Goal: Transaction & Acquisition: Purchase product/service

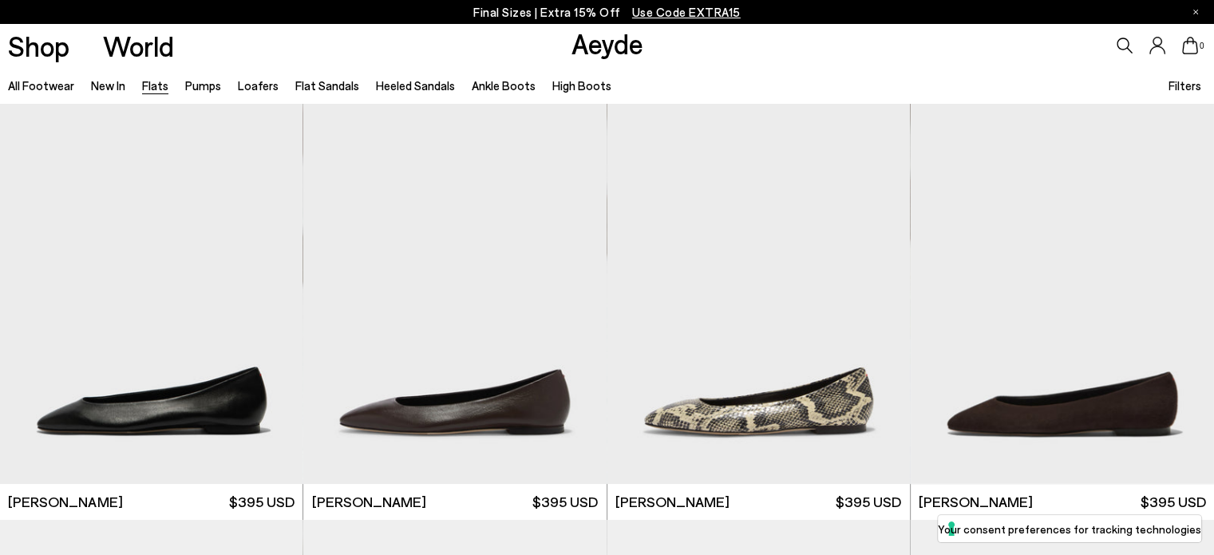
click at [1177, 70] on div "Filters" at bounding box center [1187, 85] width 37 height 36
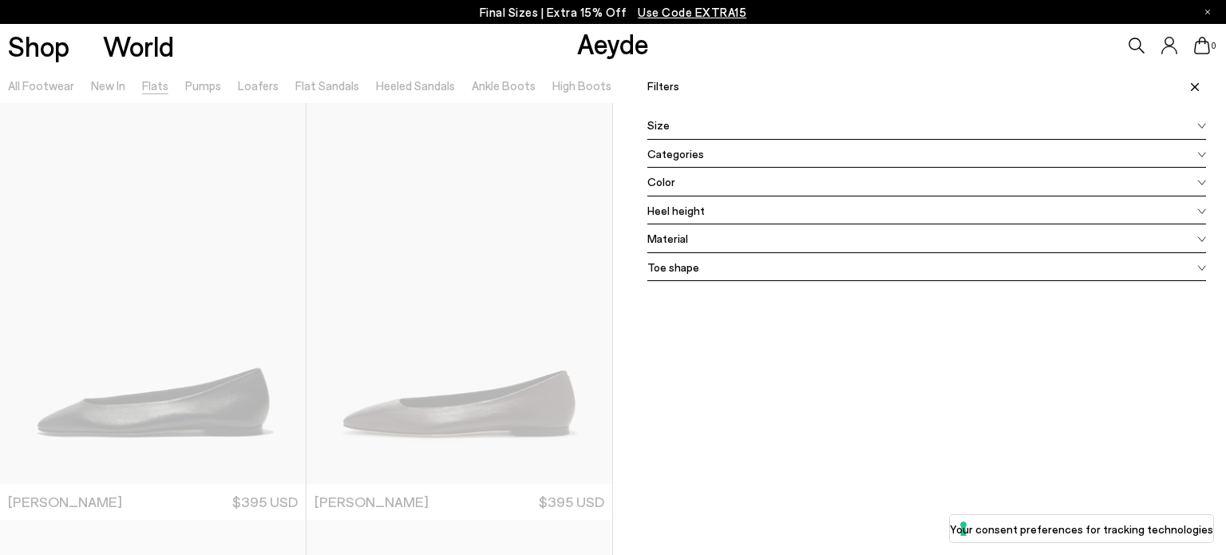
click at [1198, 125] on icon at bounding box center [1201, 126] width 7 height 5
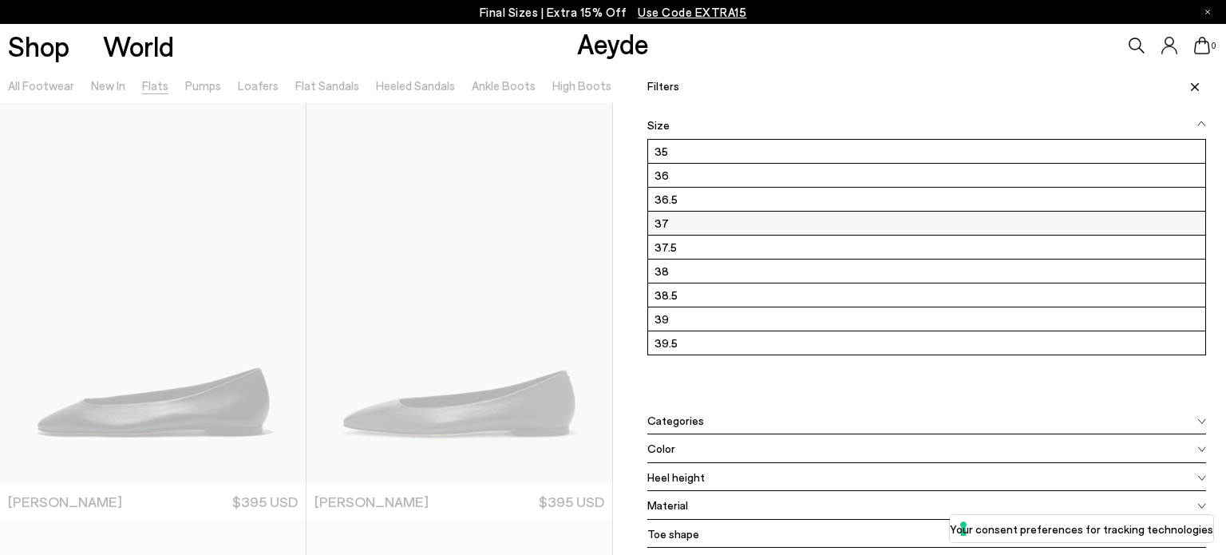
click at [676, 224] on label "37" at bounding box center [926, 223] width 557 height 23
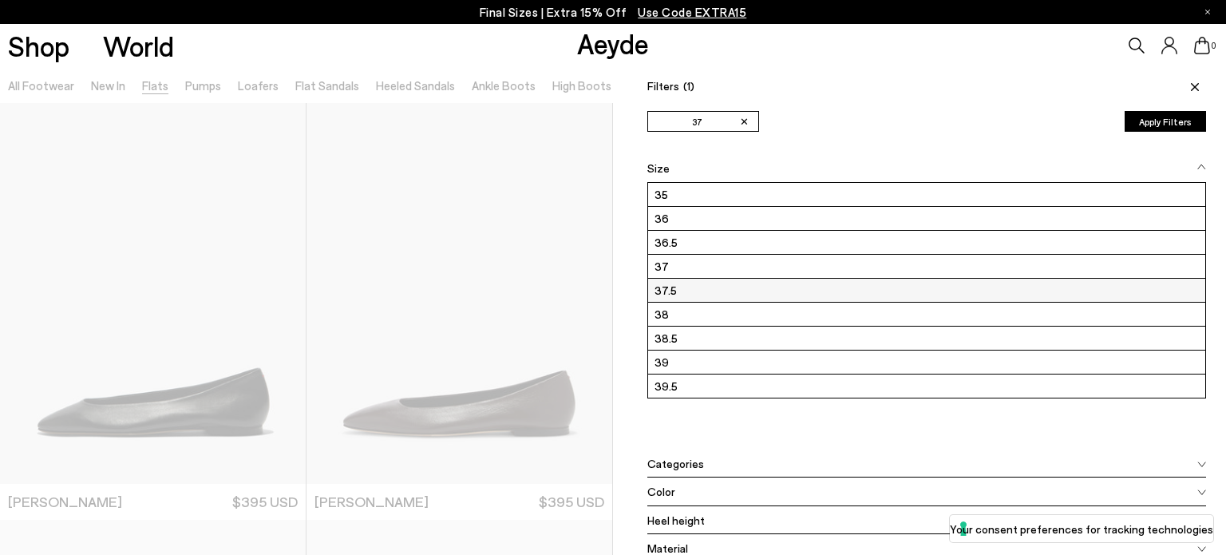
click at [674, 295] on label "37.5" at bounding box center [926, 290] width 557 height 23
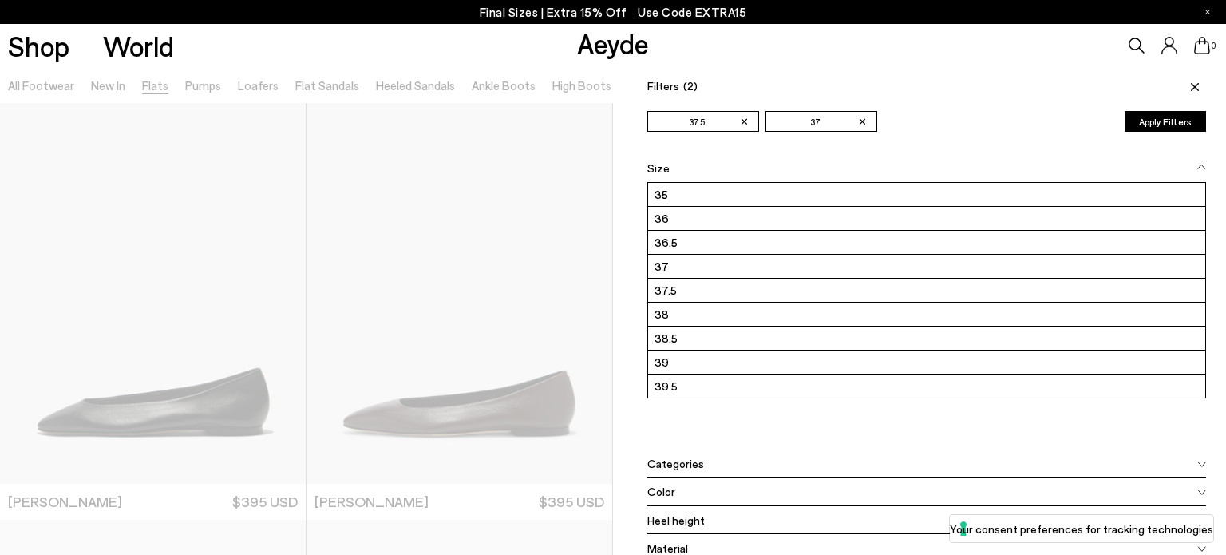
click at [1159, 117] on button "Apply Filters" at bounding box center [1165, 121] width 81 height 21
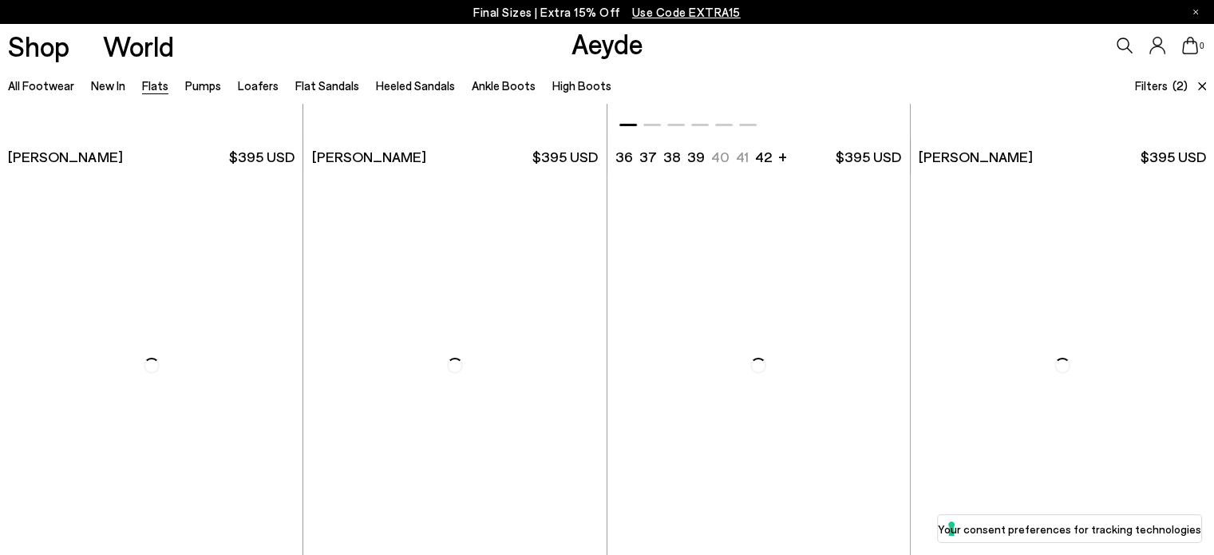
scroll to position [5508, 0]
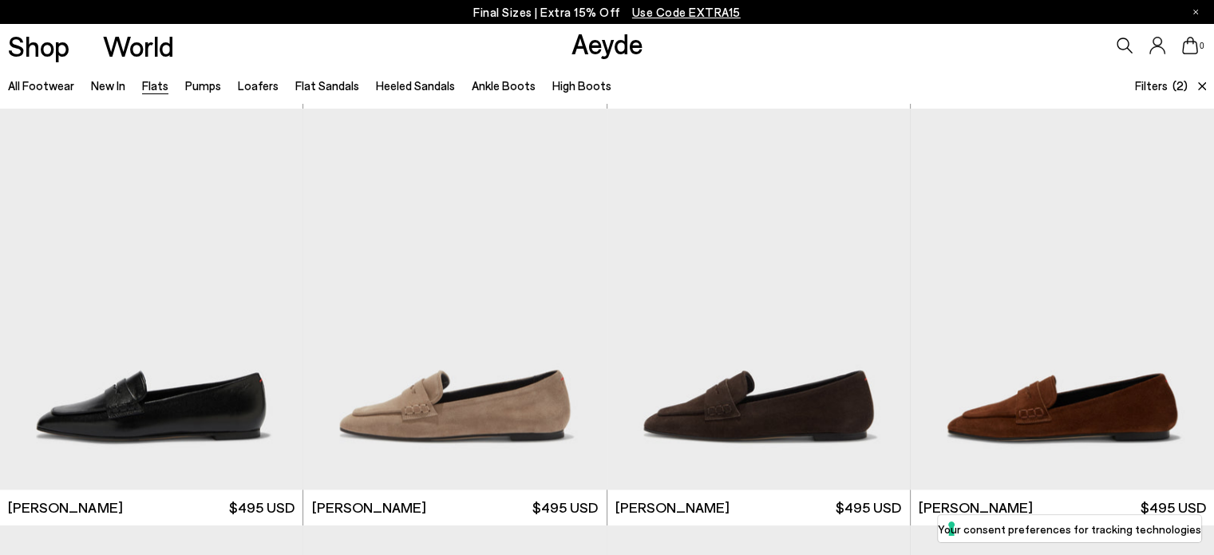
scroll to position [7862, 0]
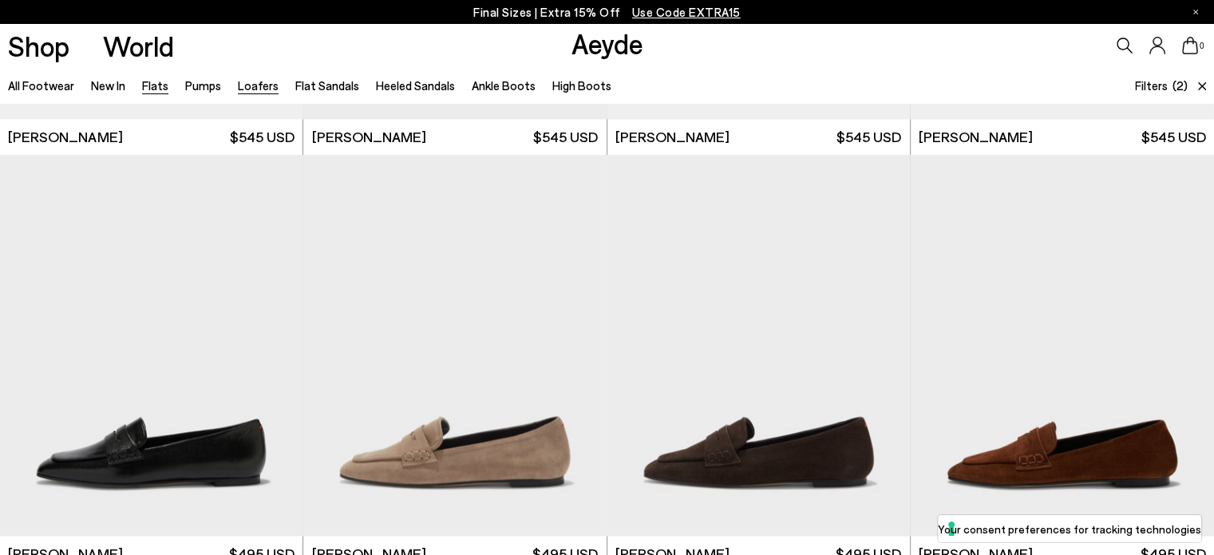
drag, startPoint x: 240, startPoint y: 82, endPoint x: 265, endPoint y: 87, distance: 25.2
click at [240, 81] on link "Loafers" at bounding box center [258, 85] width 41 height 14
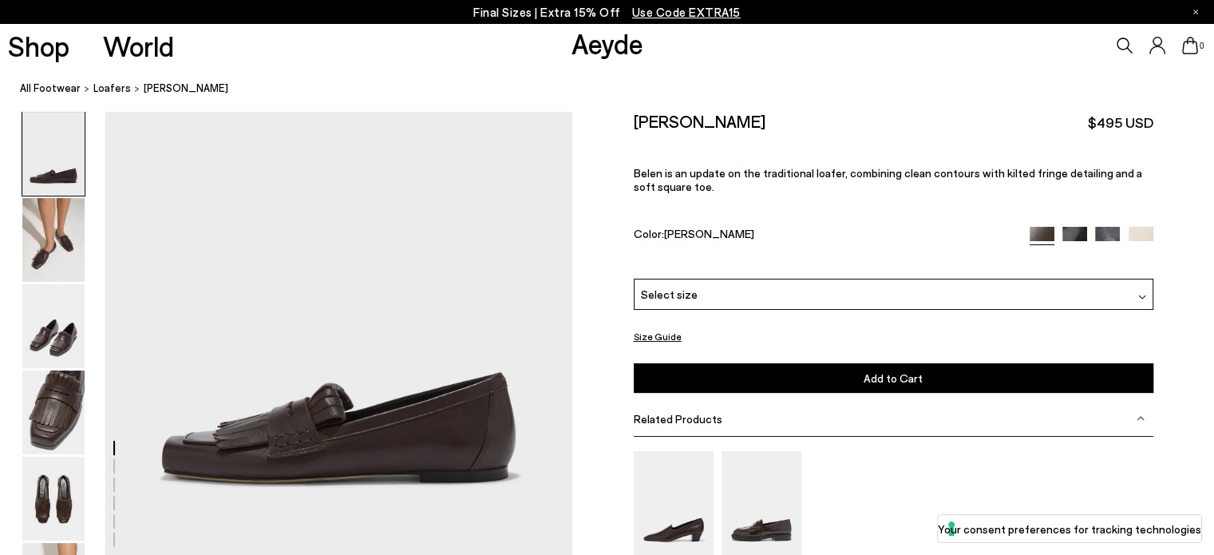
scroll to position [160, 0]
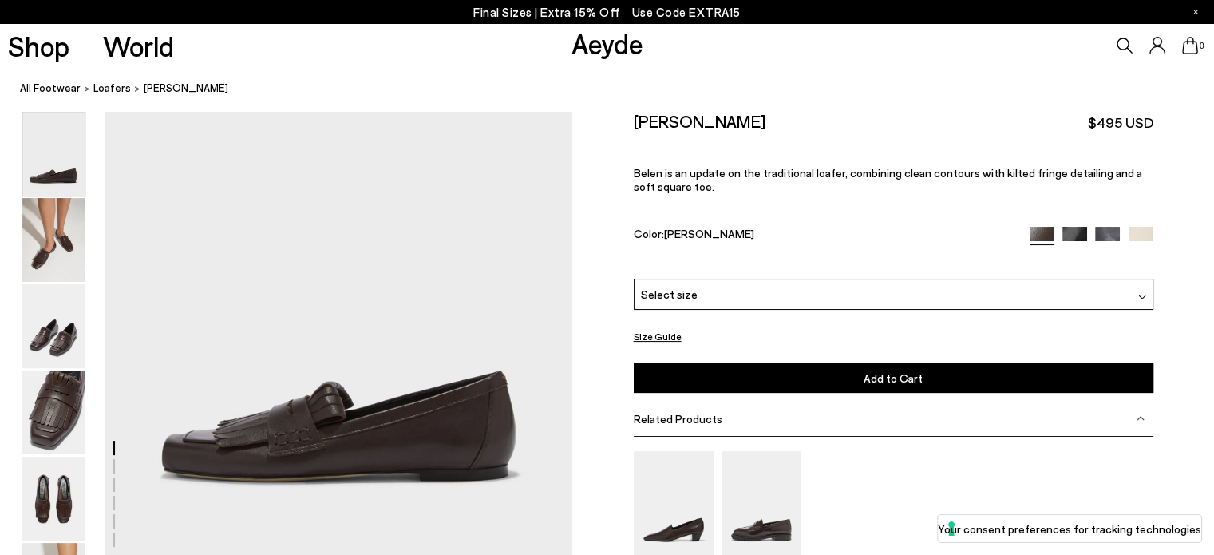
click at [1140, 295] on img at bounding box center [1142, 297] width 8 height 8
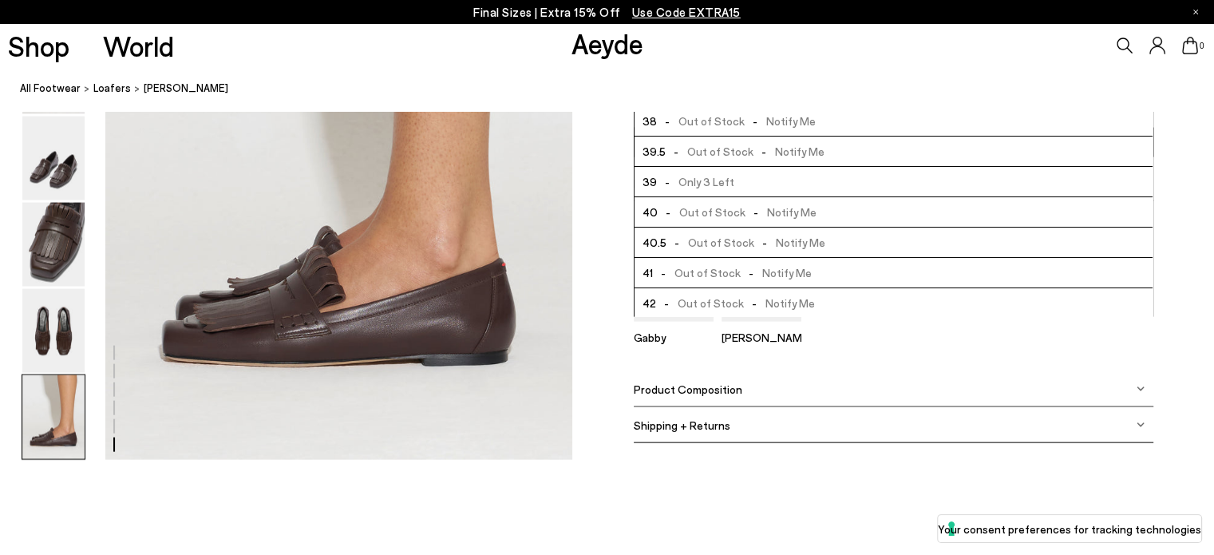
scroll to position [3324, 0]
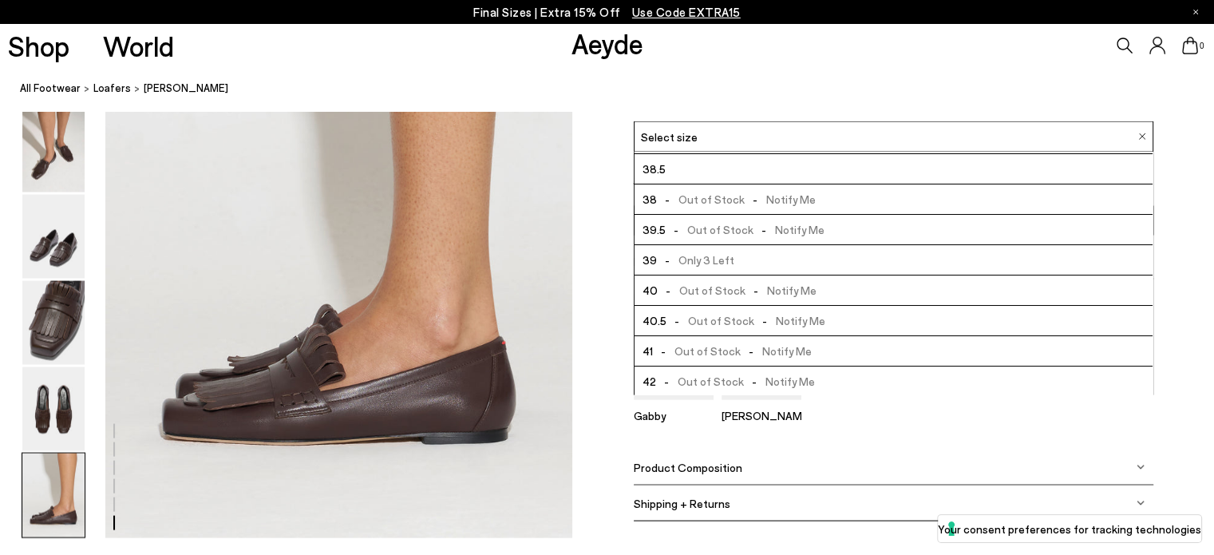
click at [1135, 456] on div "Product Composition" at bounding box center [894, 467] width 520 height 36
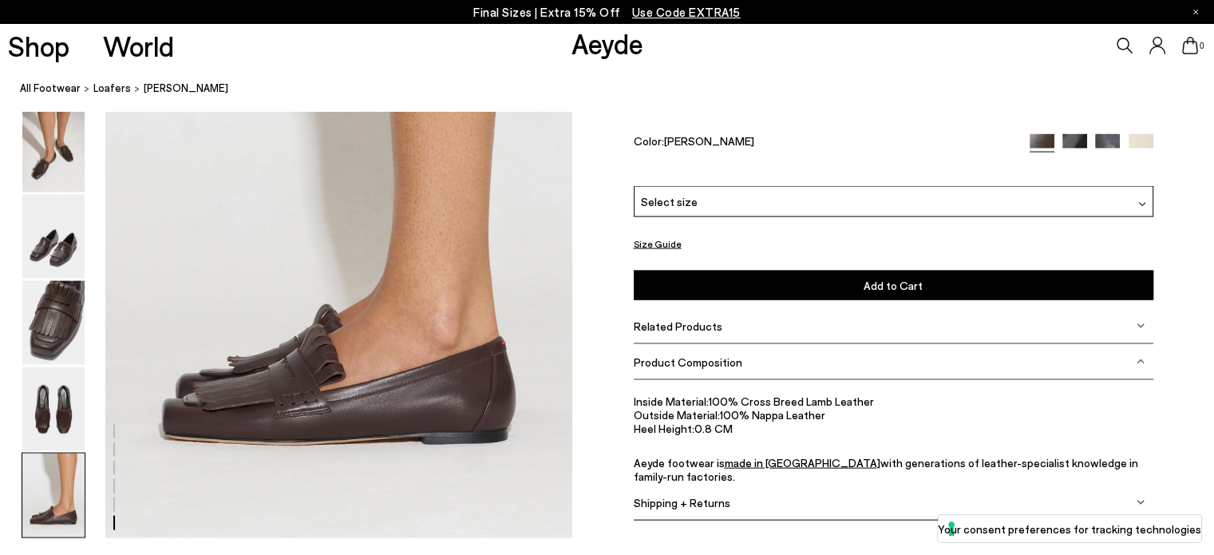
click at [1138, 325] on img at bounding box center [1141, 327] width 8 height 8
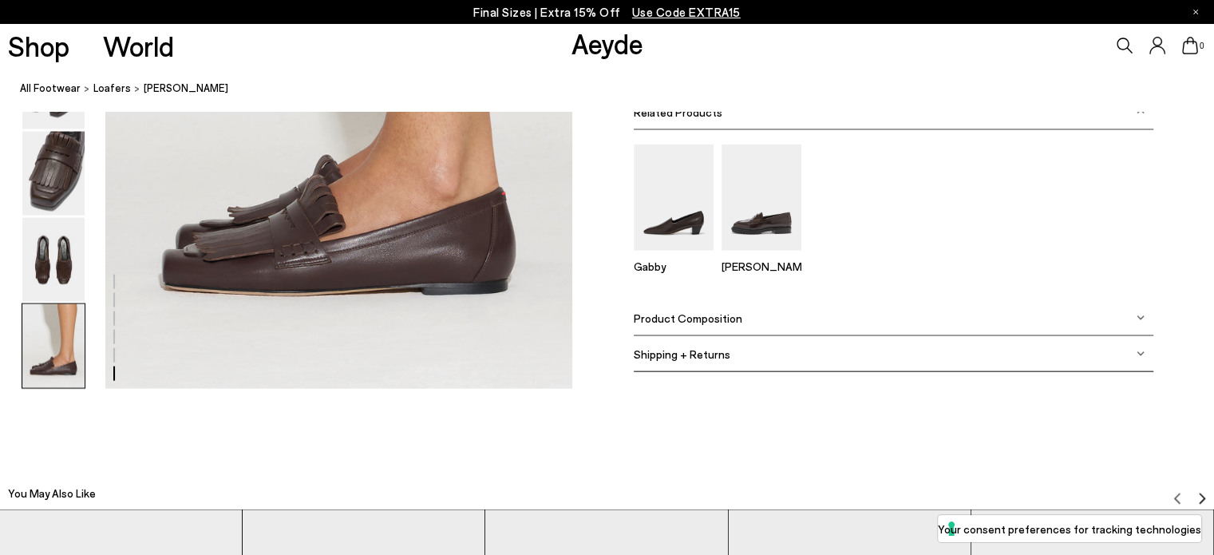
scroll to position [3484, 0]
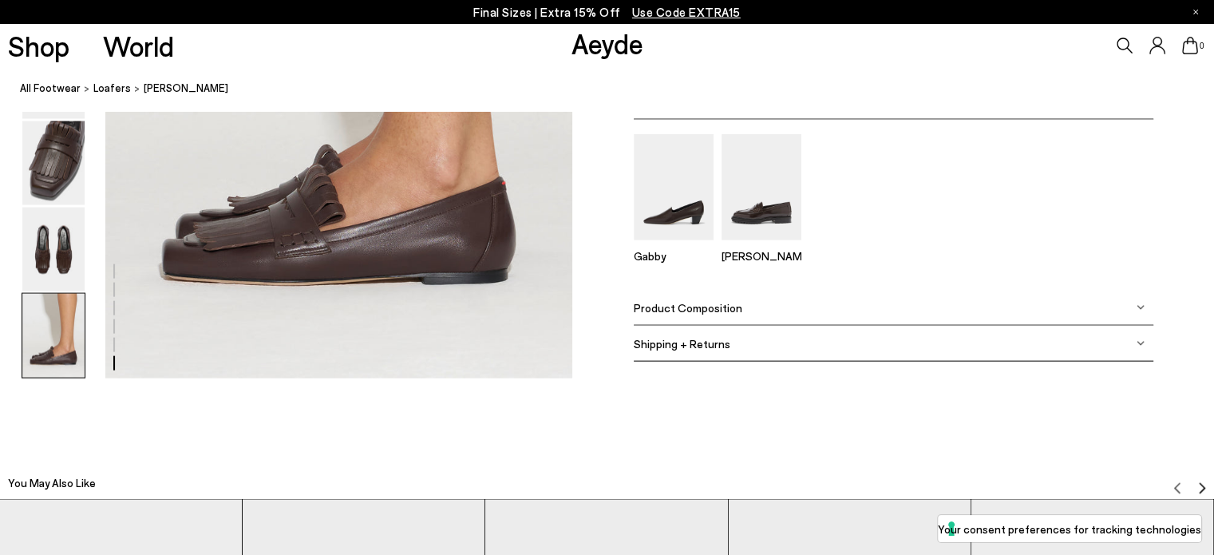
click at [1146, 338] on div "Shipping + Returns" at bounding box center [894, 344] width 520 height 36
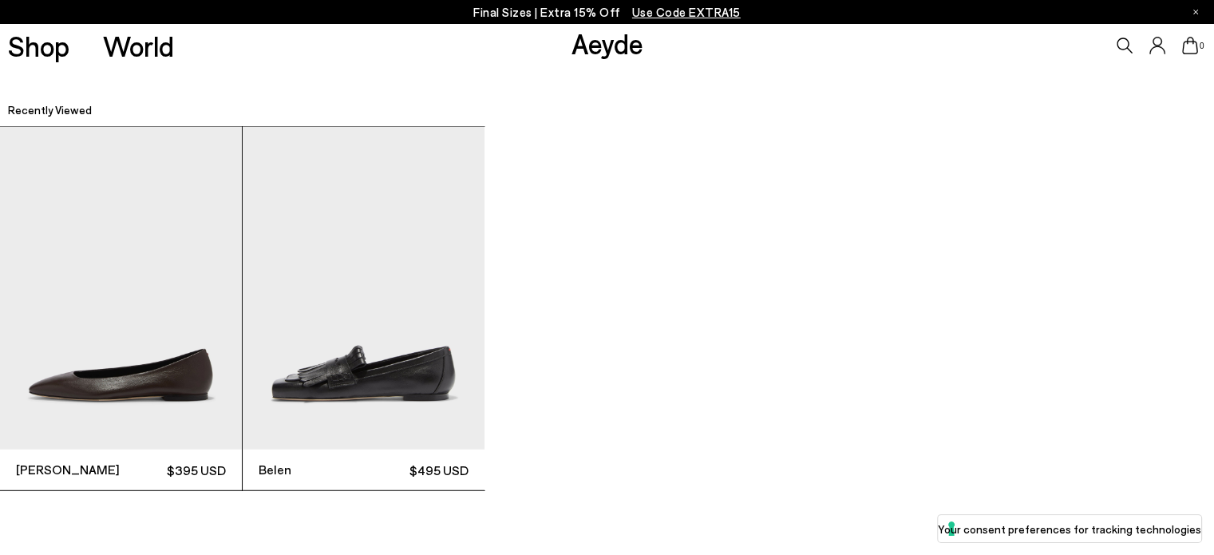
scroll to position [4442, 0]
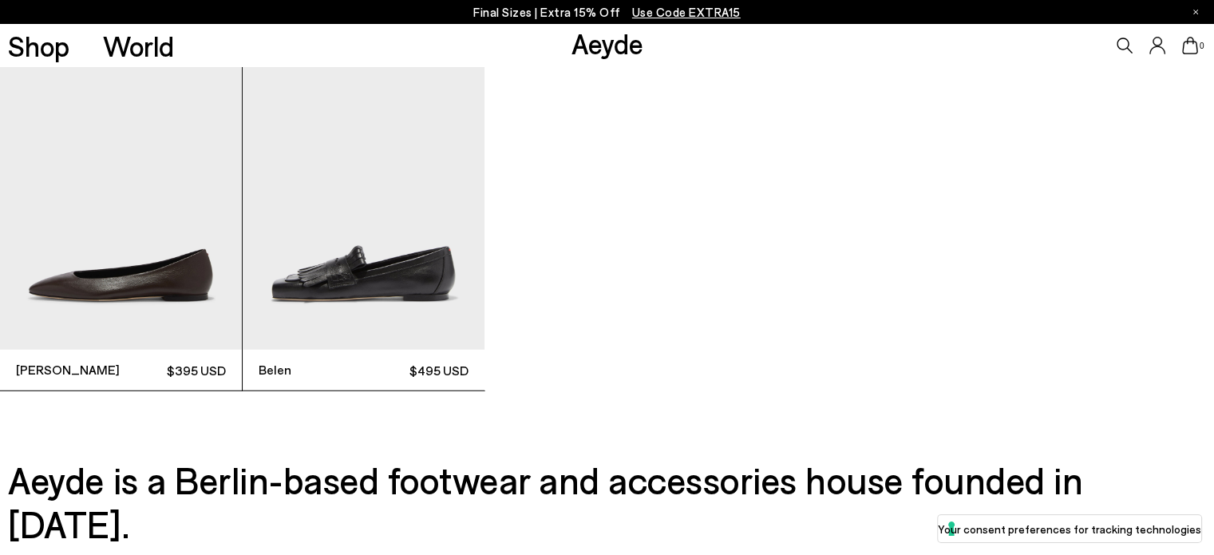
click at [380, 277] on img "2 / 2" at bounding box center [364, 188] width 242 height 323
